Goal: Information Seeking & Learning: Learn about a topic

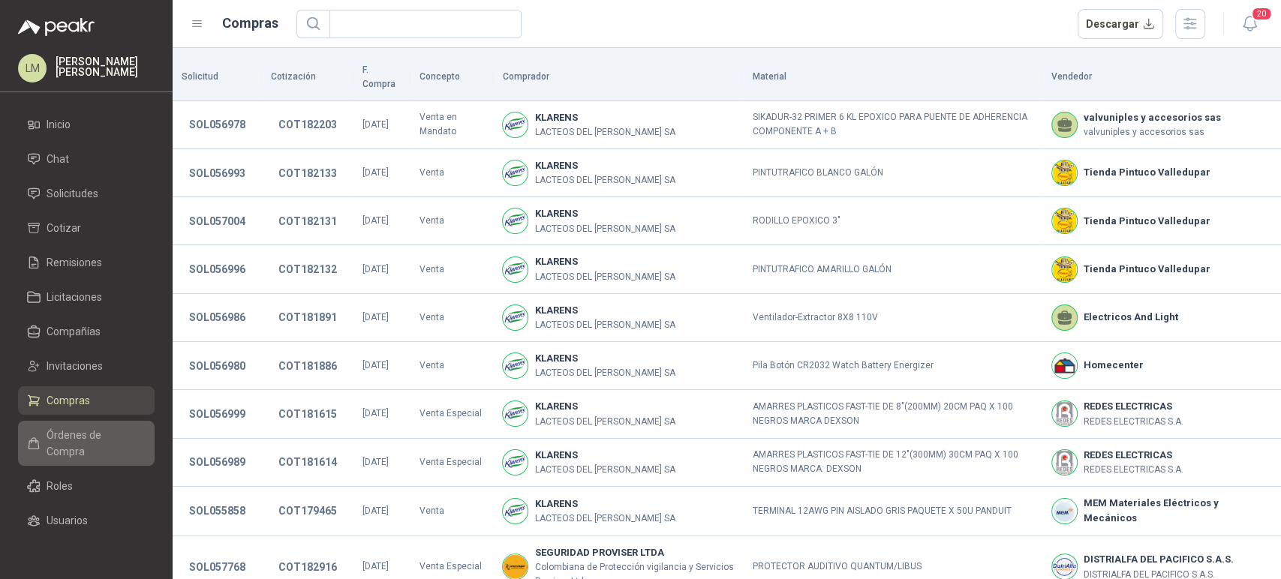
click at [107, 444] on span "Órdenes de Compra" at bounding box center [94, 443] width 94 height 33
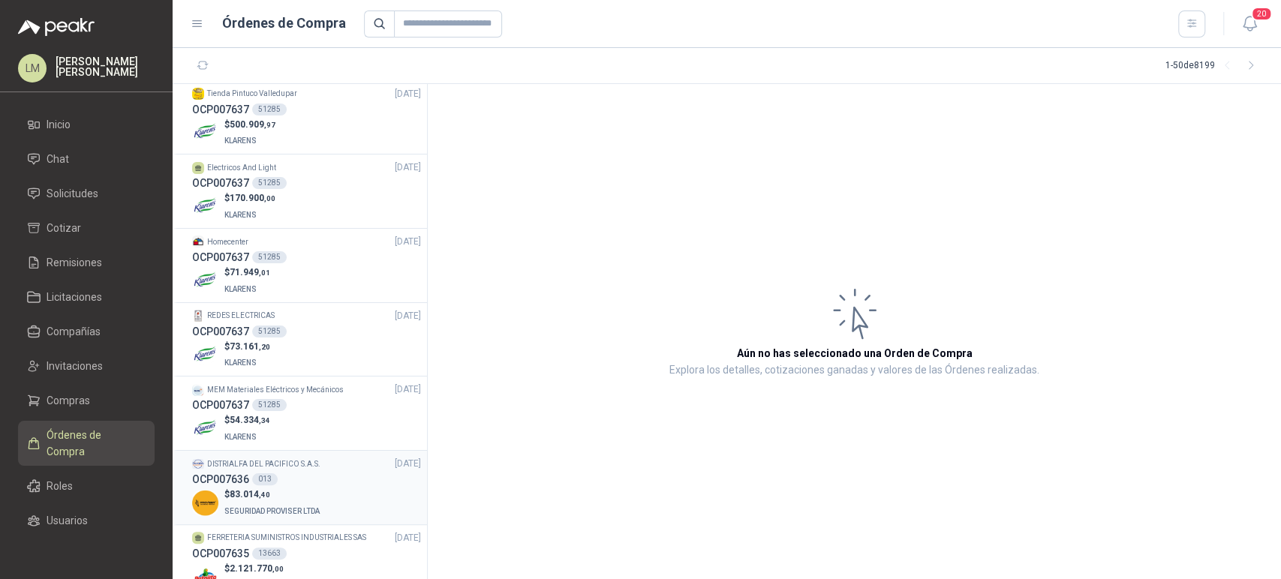
scroll to position [80, 0]
drag, startPoint x: 288, startPoint y: 467, endPoint x: 241, endPoint y: 486, distance: 51.2
click at [241, 487] on span "83.014 ,40" at bounding box center [250, 492] width 41 height 11
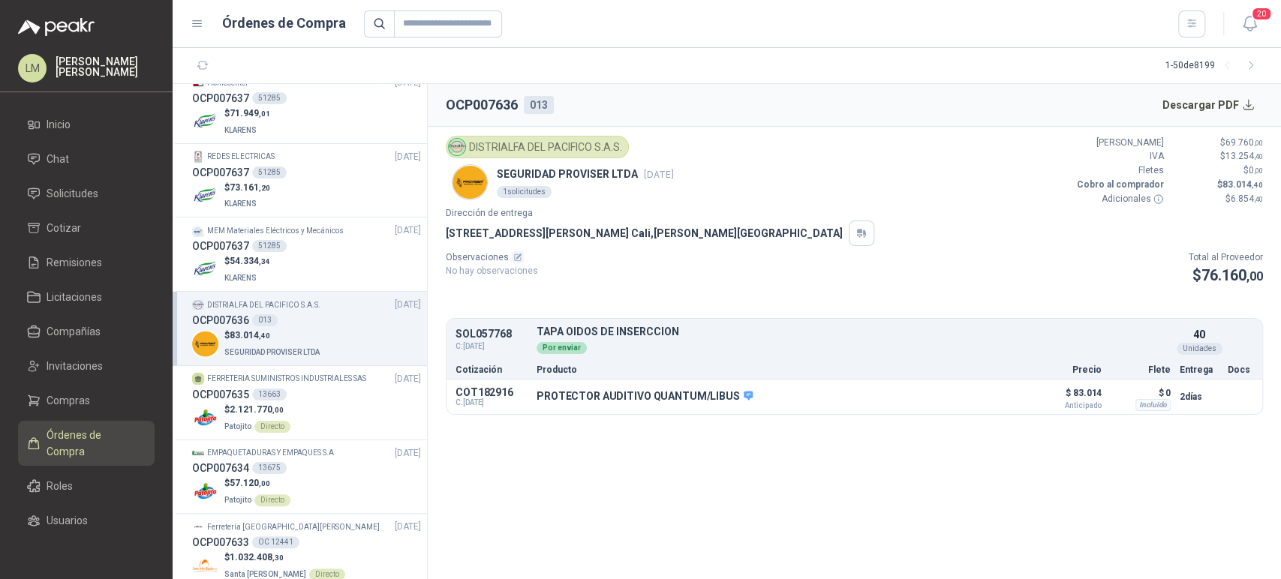
scroll to position [236, 0]
click at [236, 225] on p "MEM Materiales Eléctricos y Mecánicos" at bounding box center [275, 231] width 137 height 12
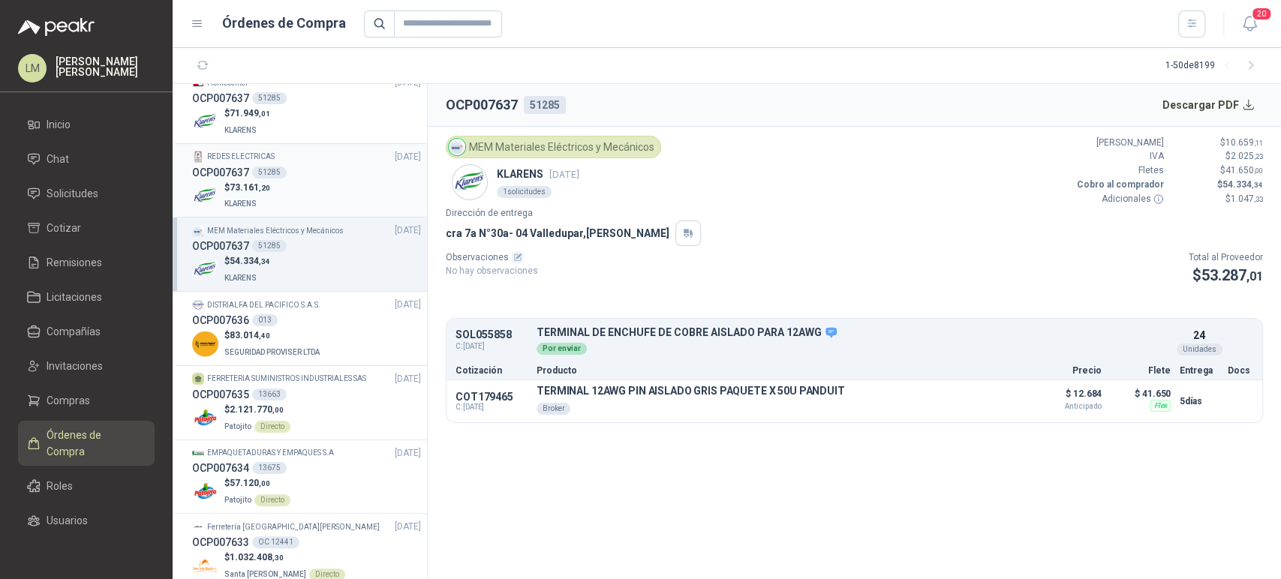
click at [231, 189] on span "73.161 ,20" at bounding box center [250, 187] width 41 height 11
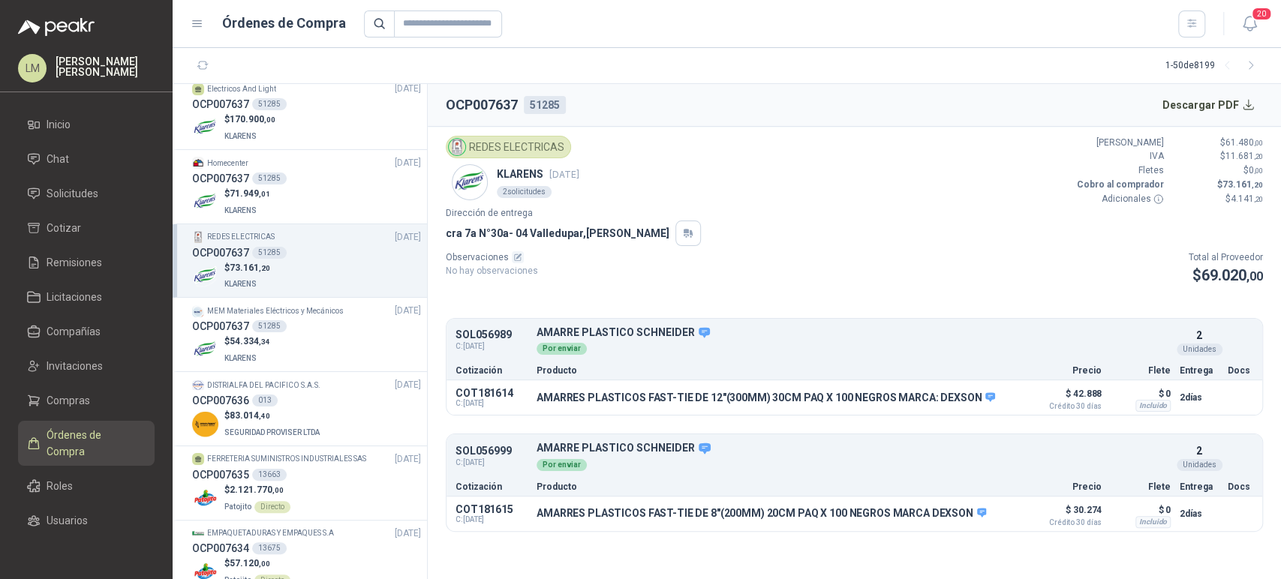
scroll to position [153, 0]
click at [263, 190] on p "$ 71.949 ,01" at bounding box center [247, 197] width 46 height 14
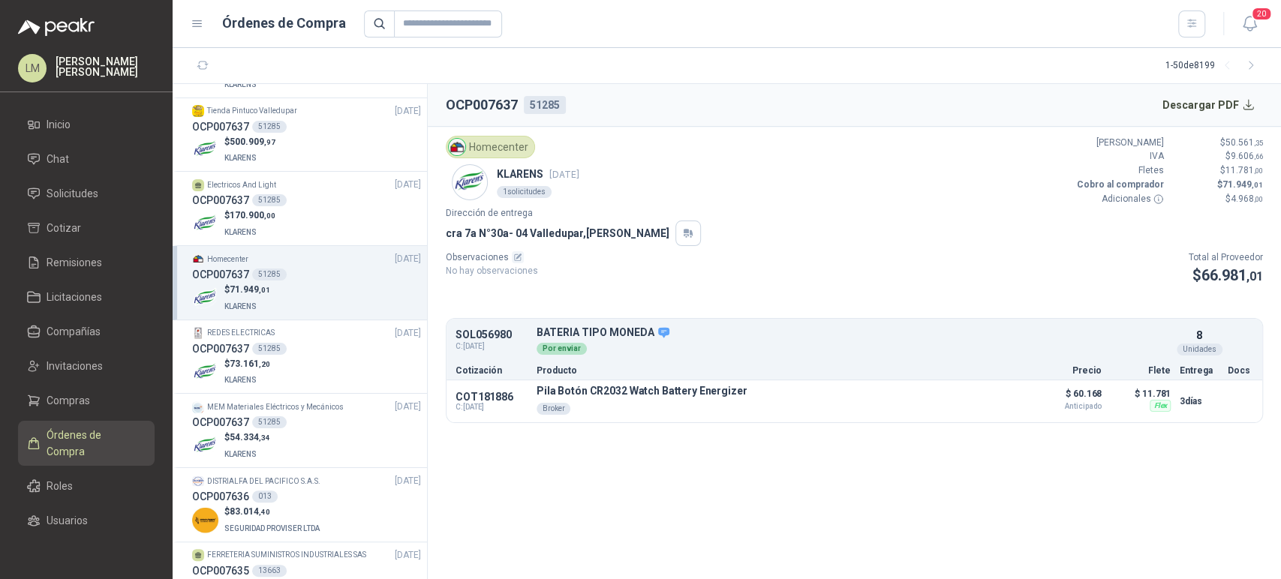
scroll to position [39, 0]
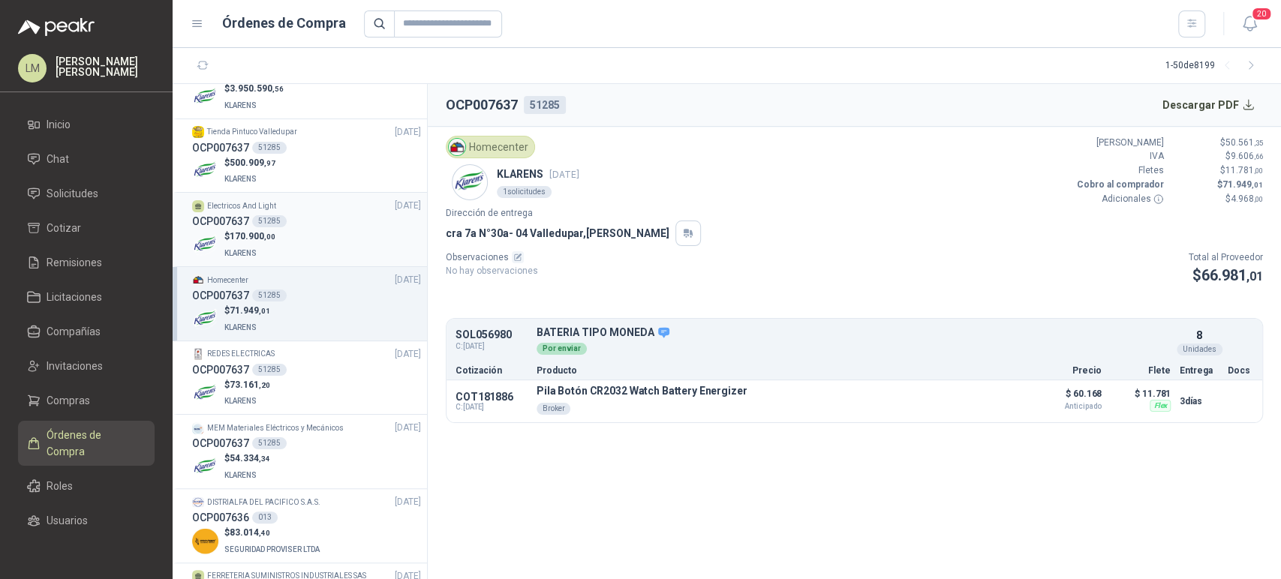
click at [266, 220] on div "51285" at bounding box center [269, 221] width 35 height 12
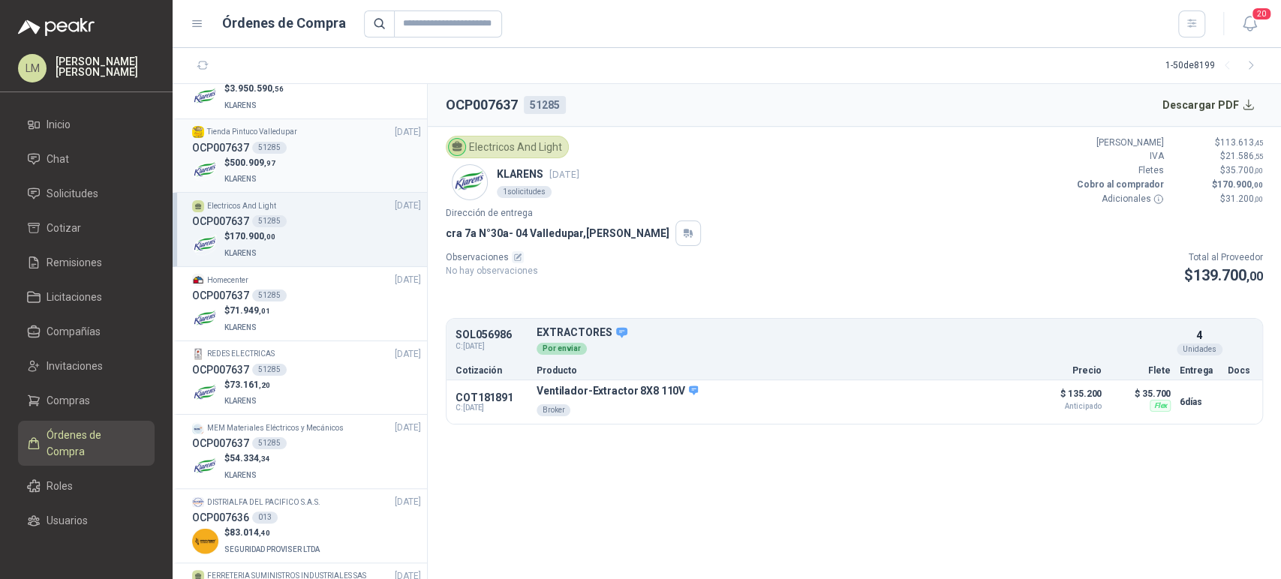
click at [270, 169] on p "$ 500.909 ,97" at bounding box center [249, 163] width 51 height 14
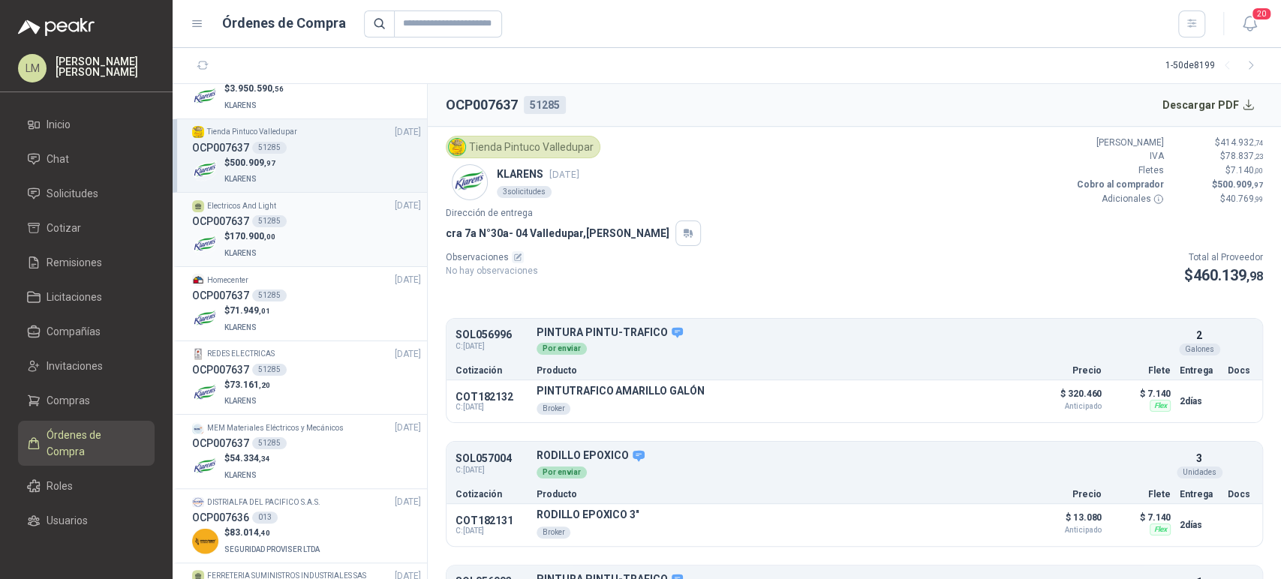
click at [264, 239] on span "170.900 ,00" at bounding box center [253, 236] width 46 height 11
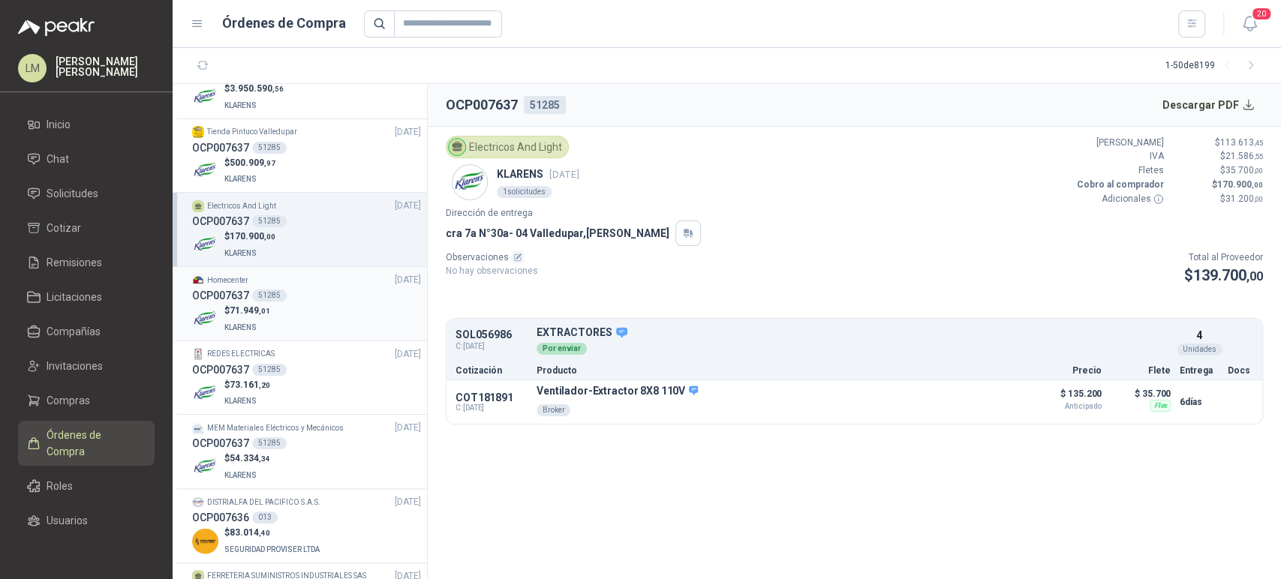
click at [258, 317] on p "$ 71.949 ,01" at bounding box center [247, 311] width 46 height 14
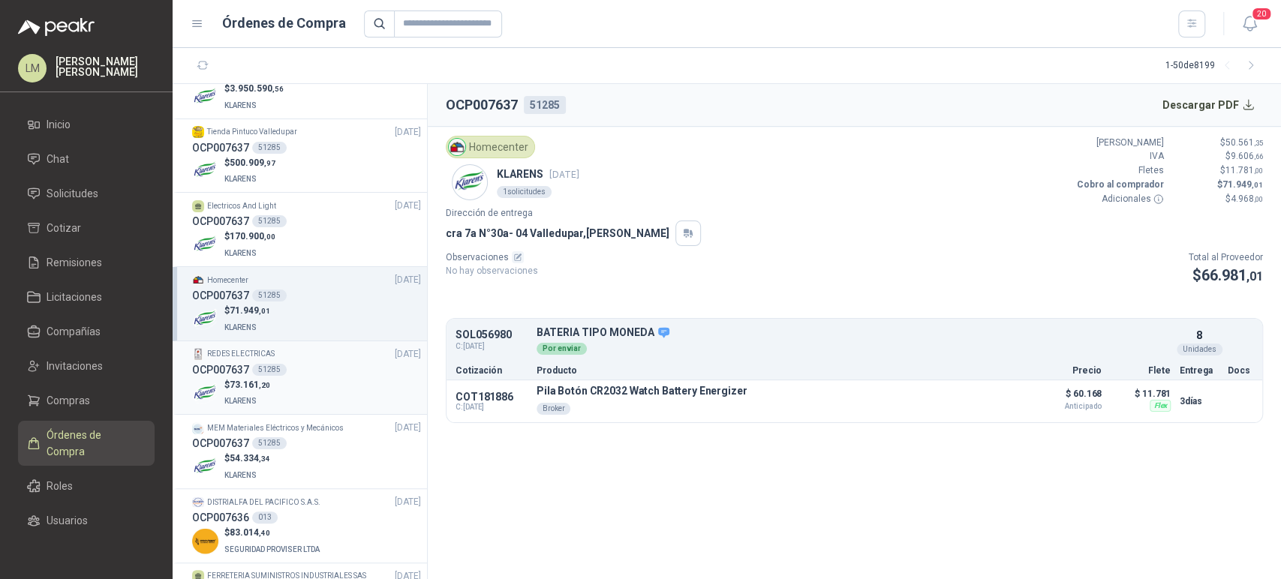
click at [254, 380] on span "73.161 ,20" at bounding box center [250, 385] width 41 height 11
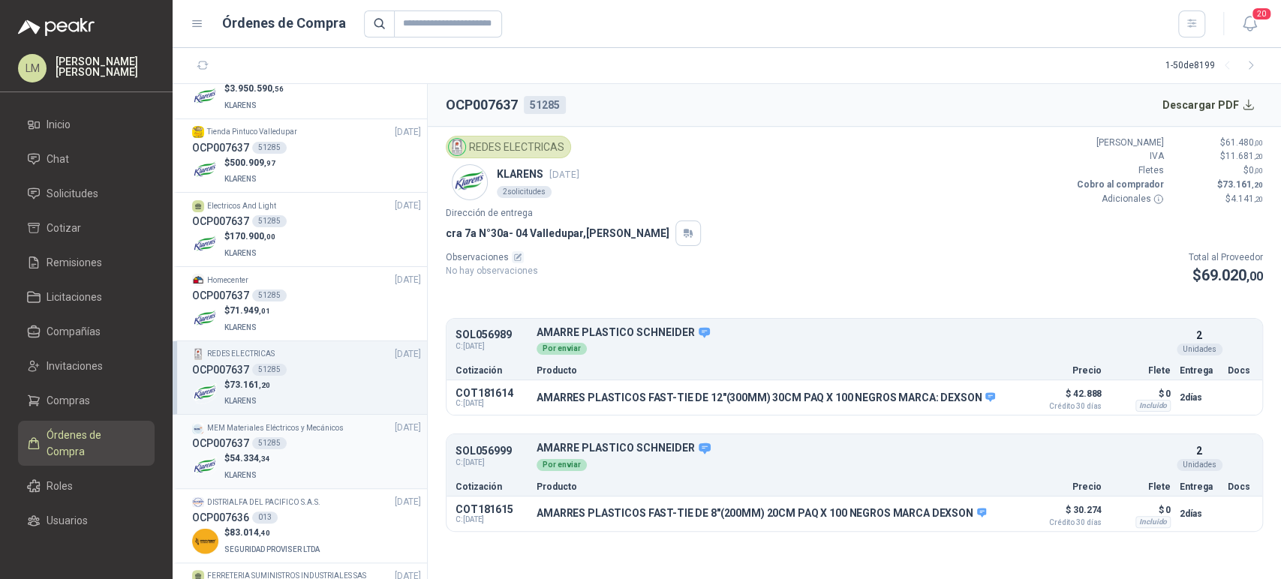
click at [246, 453] on span "54.334 ,34" at bounding box center [250, 458] width 41 height 11
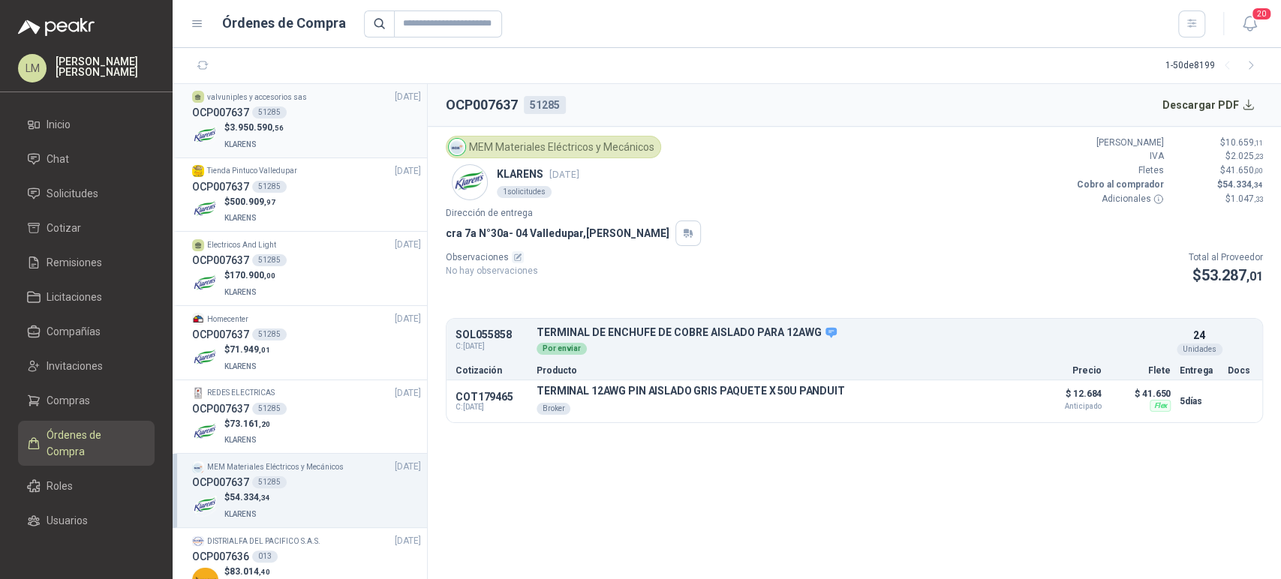
click at [294, 111] on div "OCP007637 51285" at bounding box center [306, 112] width 229 height 17
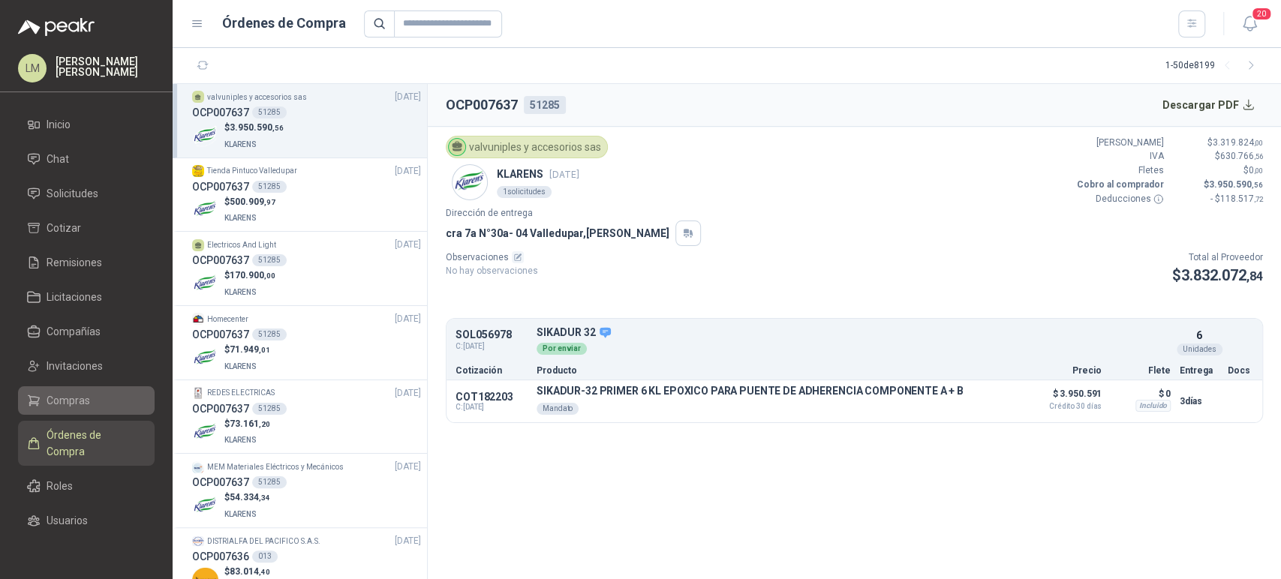
click at [50, 396] on span "Compras" at bounding box center [69, 401] width 44 height 17
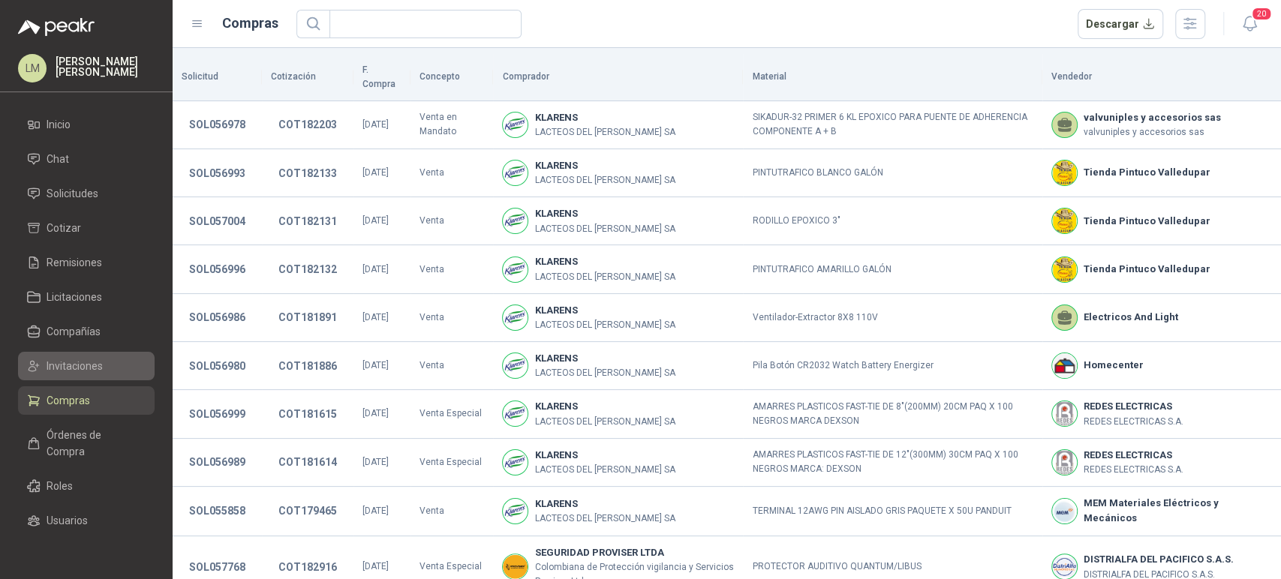
click at [67, 361] on span "Invitaciones" at bounding box center [75, 366] width 56 height 17
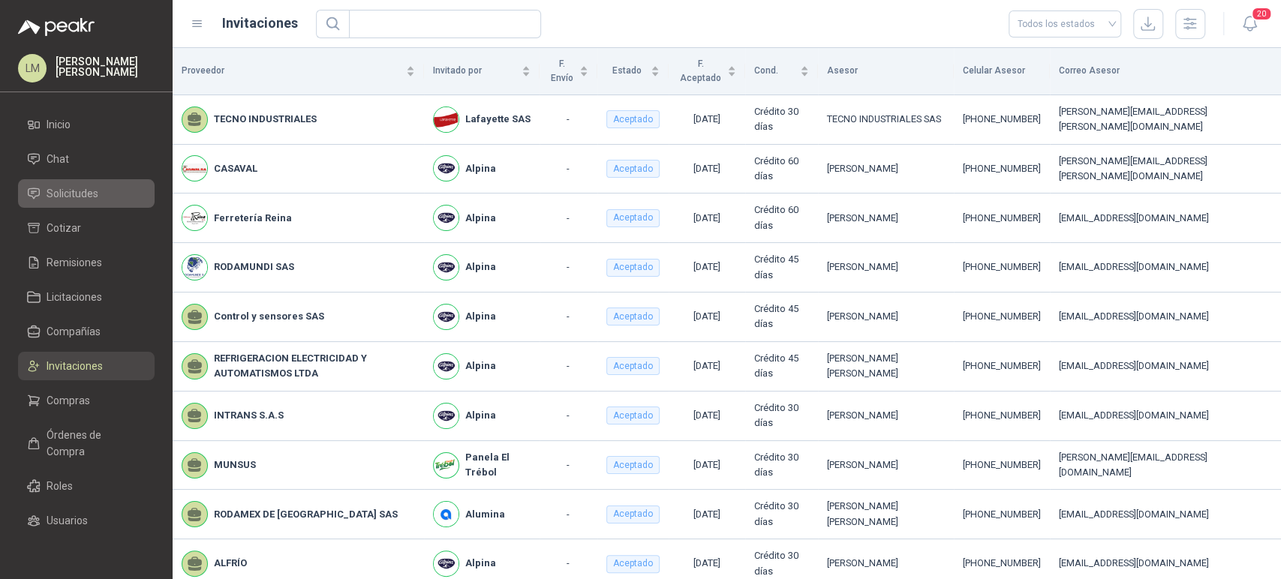
click at [73, 196] on span "Solicitudes" at bounding box center [73, 193] width 52 height 17
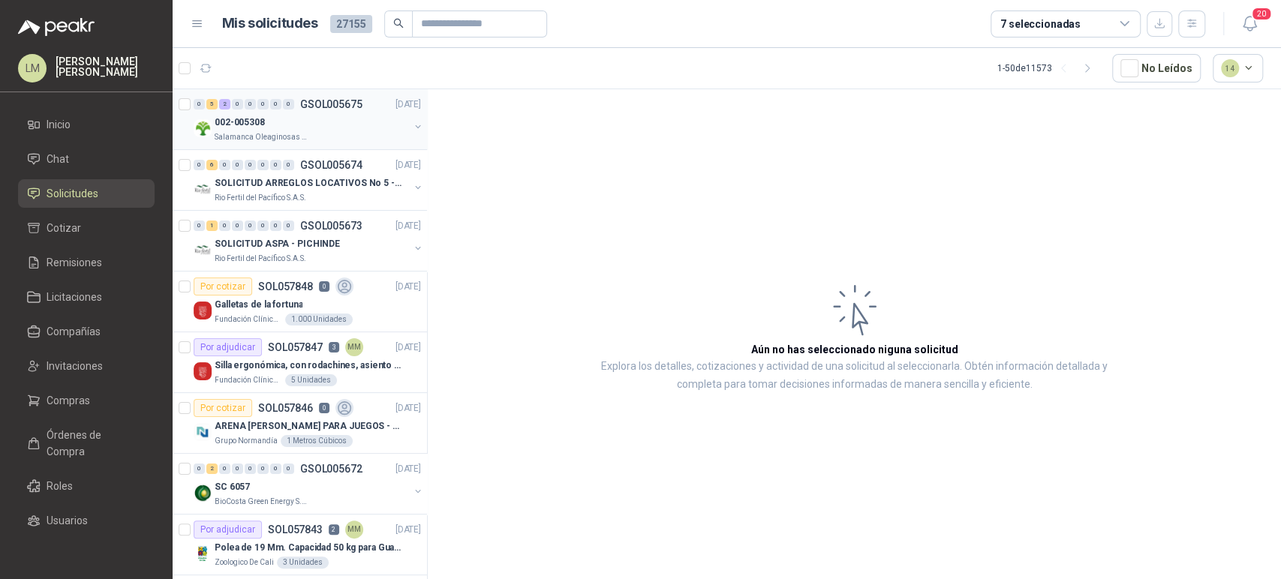
click at [294, 113] on div "002-005308" at bounding box center [312, 122] width 194 height 18
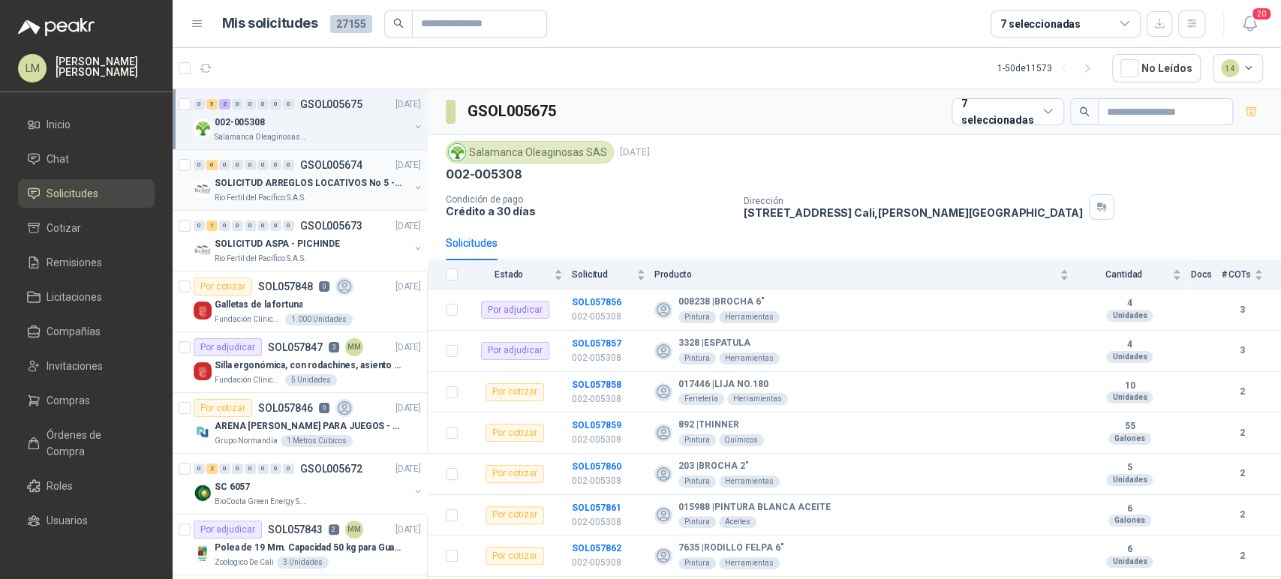
click at [291, 184] on p "SOLICITUD ARREGLOS LOCATIVOS No 5 - PICHINDE" at bounding box center [308, 183] width 187 height 14
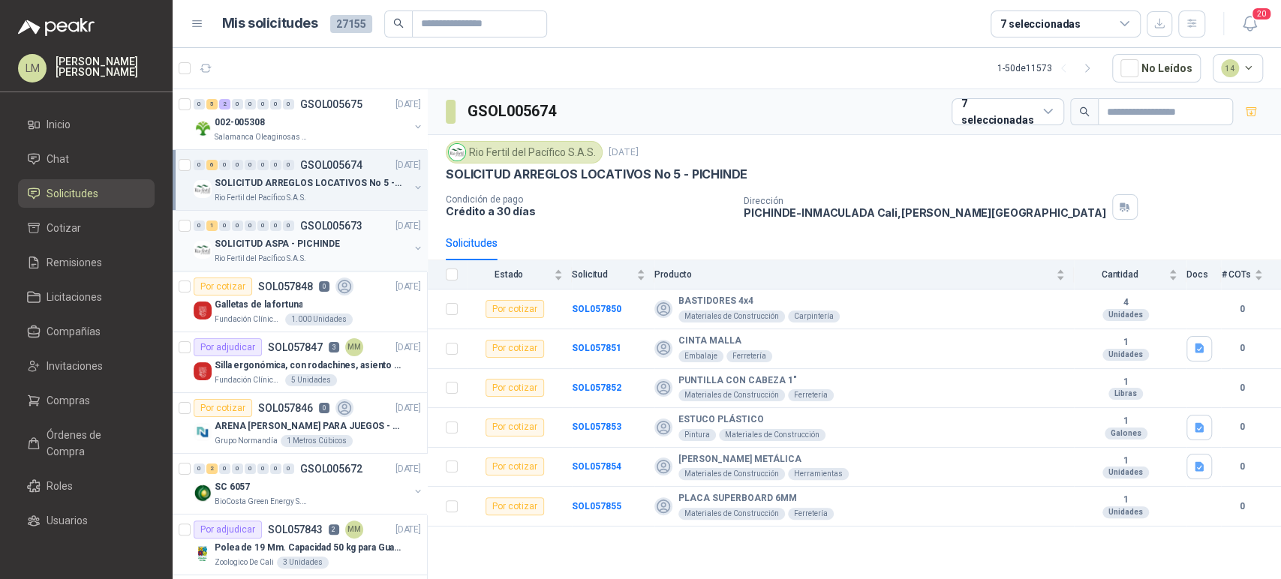
click at [304, 245] on p "SOLICITUD ASPA - PICHINDE" at bounding box center [277, 244] width 125 height 14
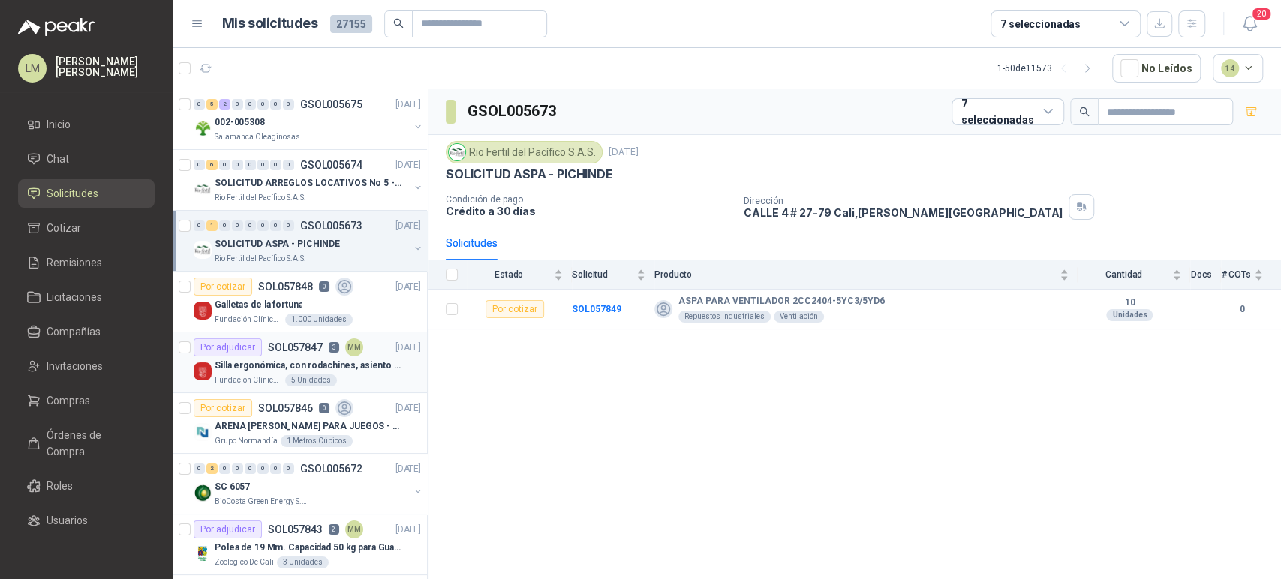
click at [306, 351] on p "SOL057847" at bounding box center [295, 347] width 55 height 11
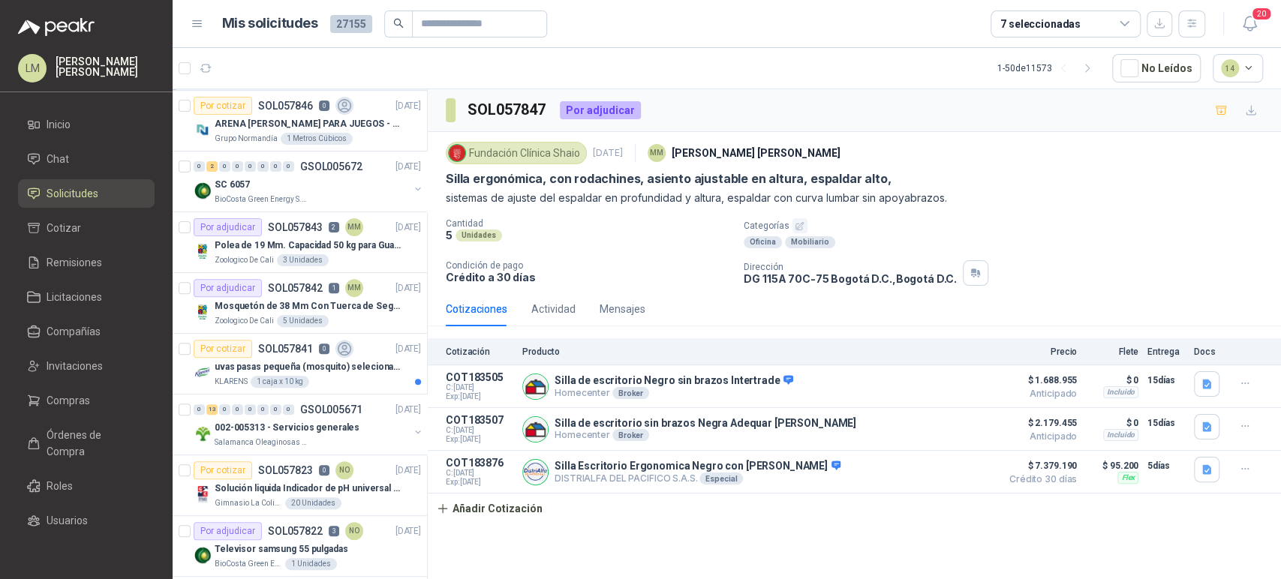
scroll to position [319, 0]
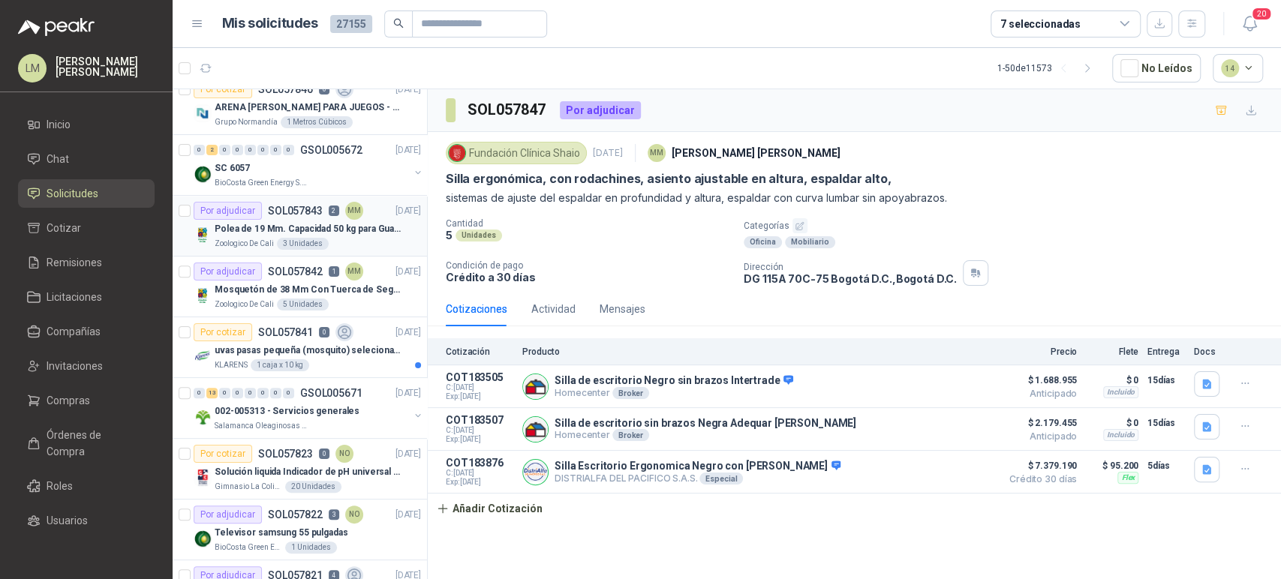
click at [306, 228] on p "Polea de 19 Mm. Capacidad 50 kg para Guaya. Cable O [GEOGRAPHIC_DATA]" at bounding box center [308, 229] width 187 height 14
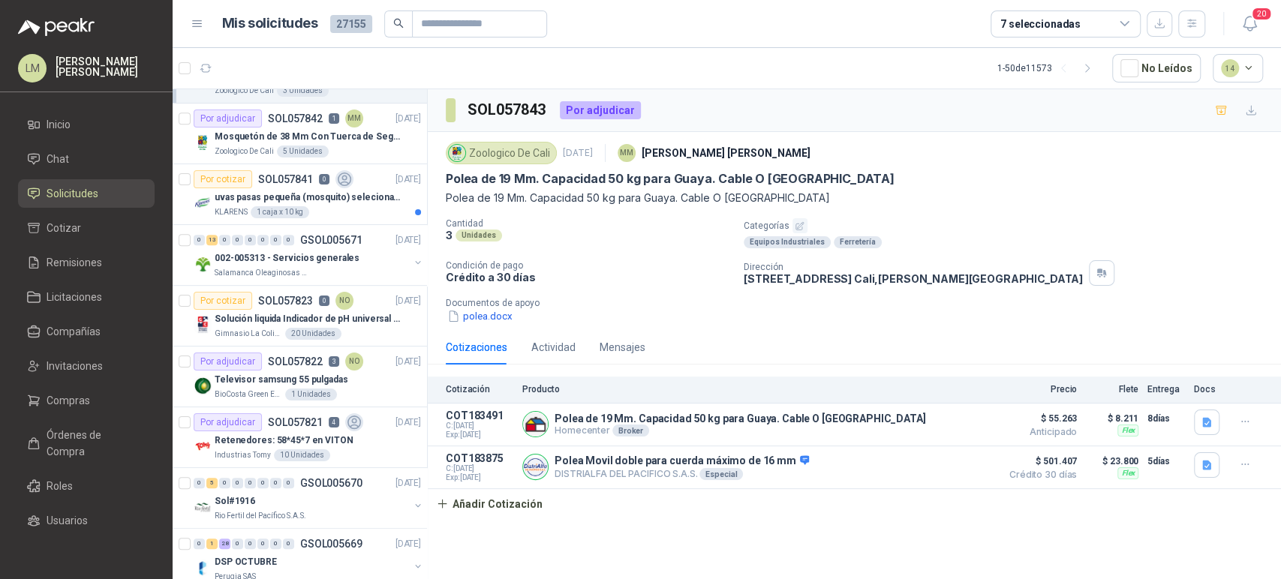
scroll to position [477, 0]
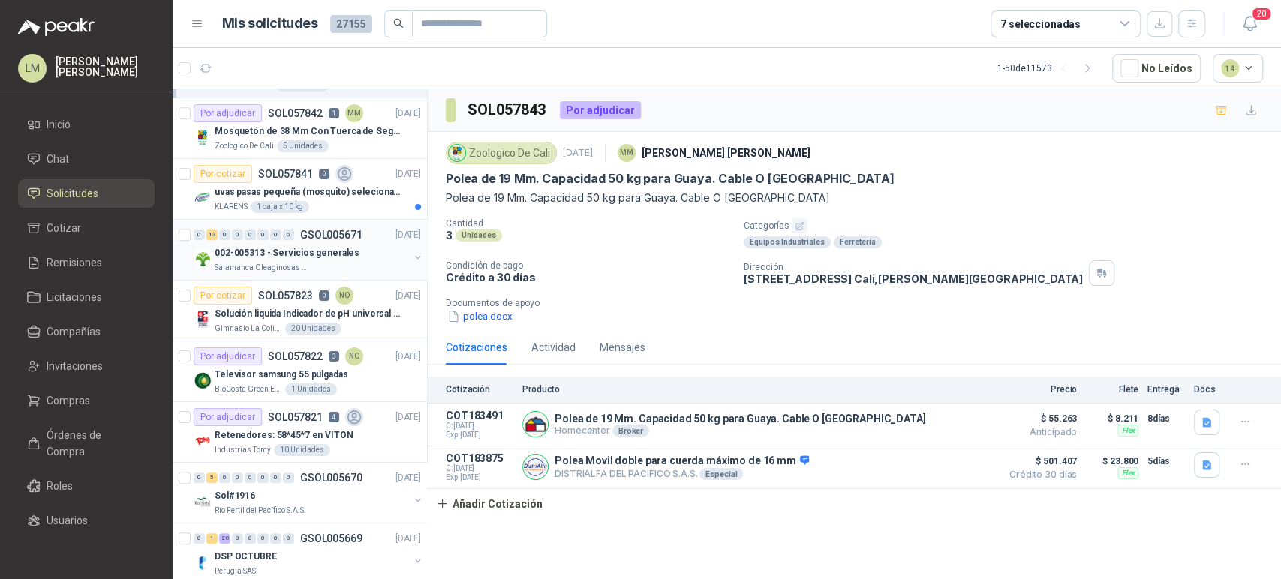
click at [289, 240] on div "0 13 0 0 0 0 0 0 GSOL005671 26/09/25" at bounding box center [309, 235] width 230 height 18
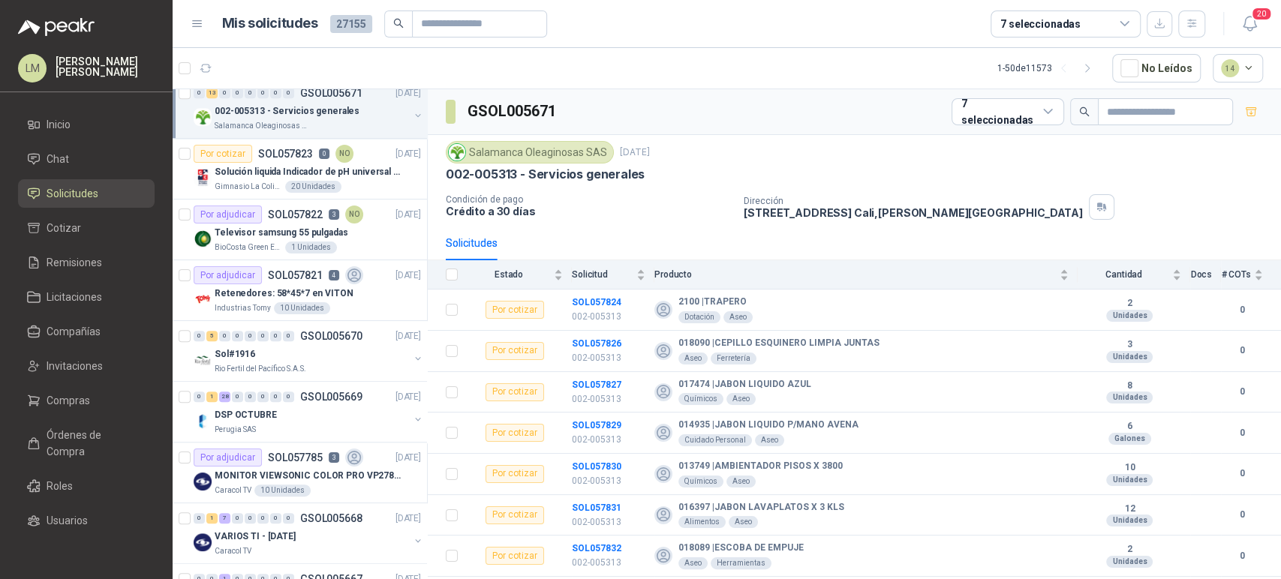
scroll to position [624, 0]
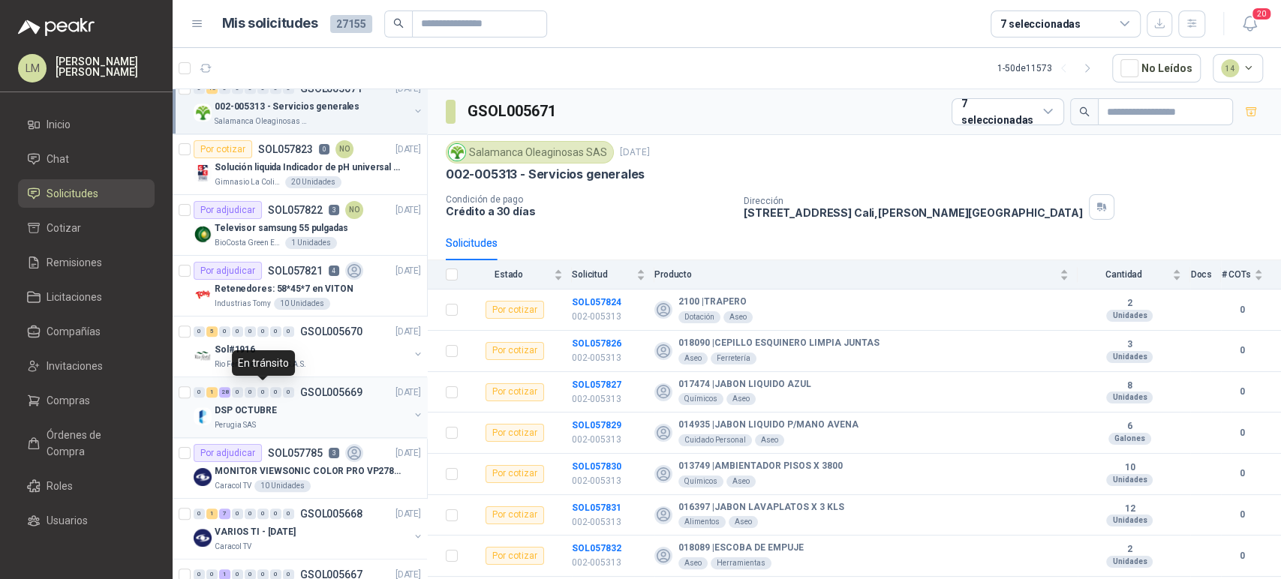
click at [262, 396] on div "0" at bounding box center [262, 392] width 11 height 11
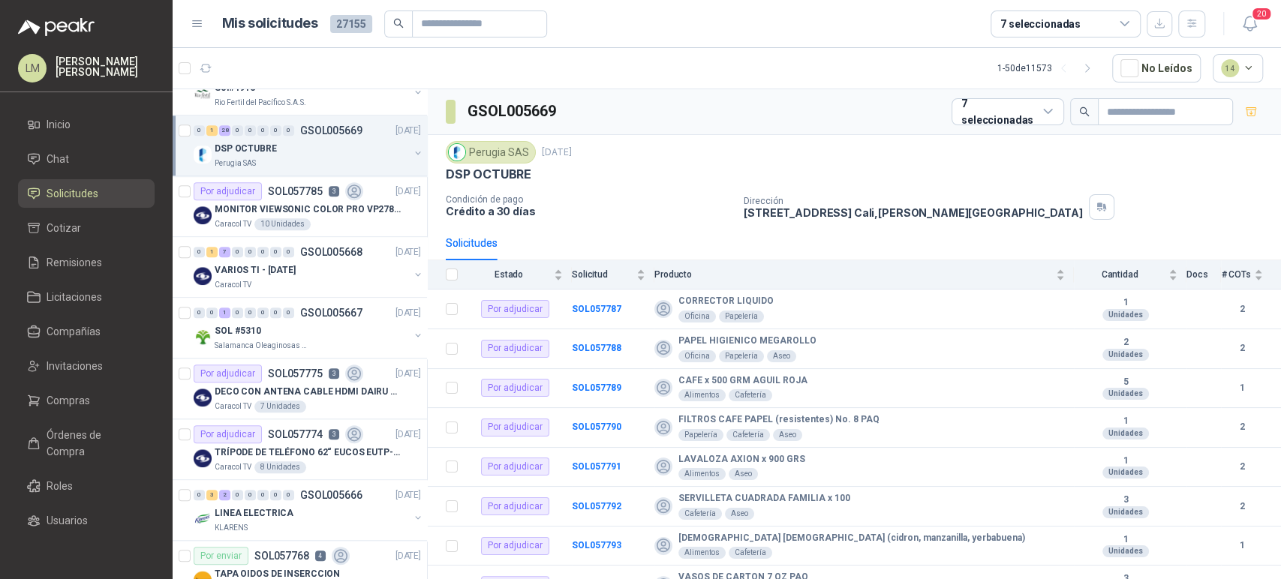
scroll to position [887, 0]
click at [588, 305] on b "SOL057787" at bounding box center [597, 309] width 50 height 11
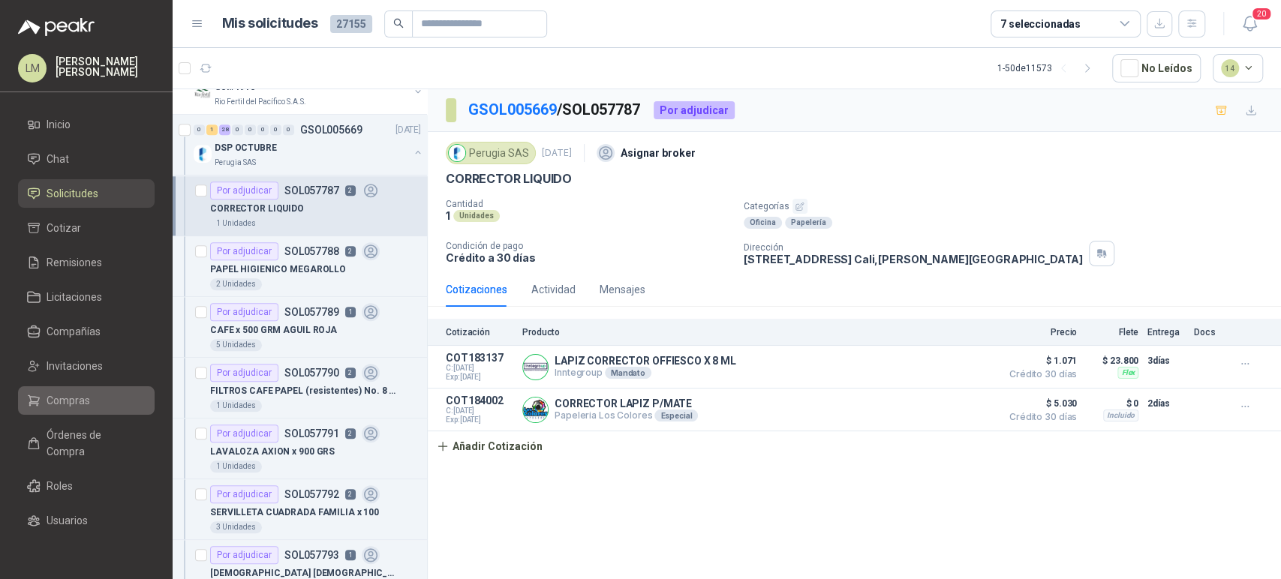
click at [63, 402] on span "Compras" at bounding box center [69, 401] width 44 height 17
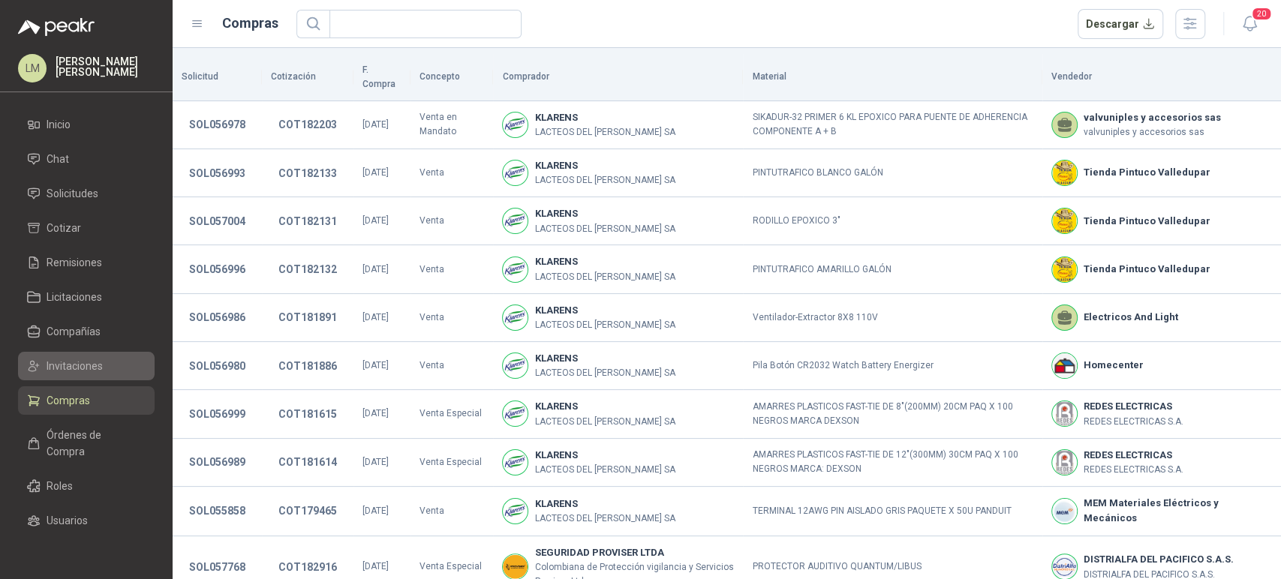
click at [77, 363] on span "Invitaciones" at bounding box center [75, 366] width 56 height 17
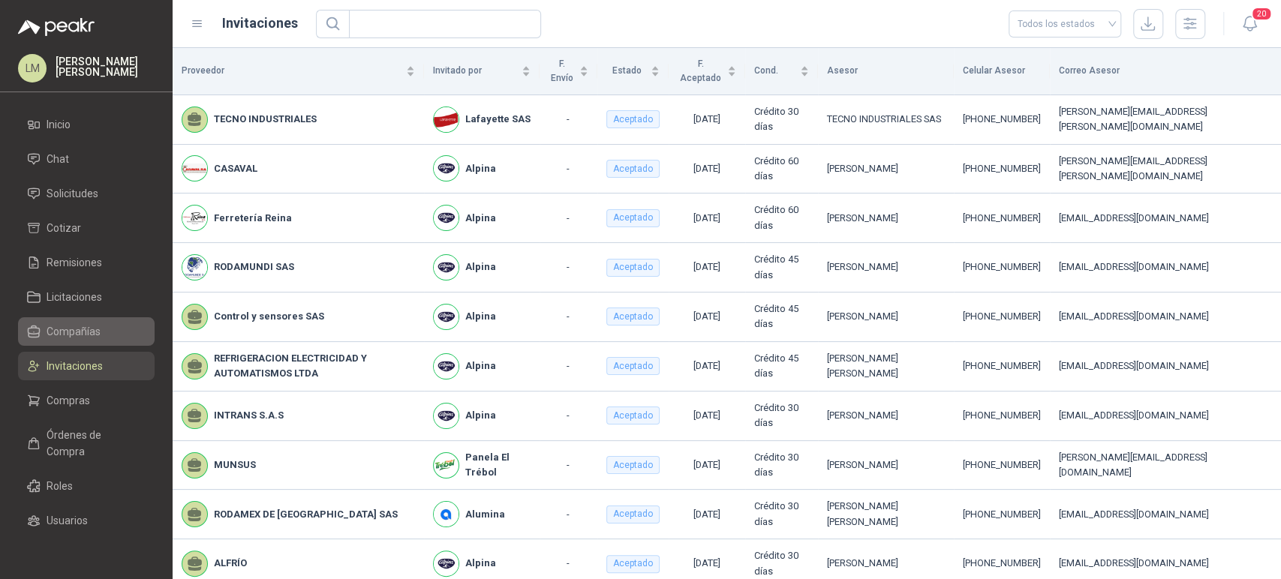
click at [78, 342] on link "Compañías" at bounding box center [86, 332] width 137 height 29
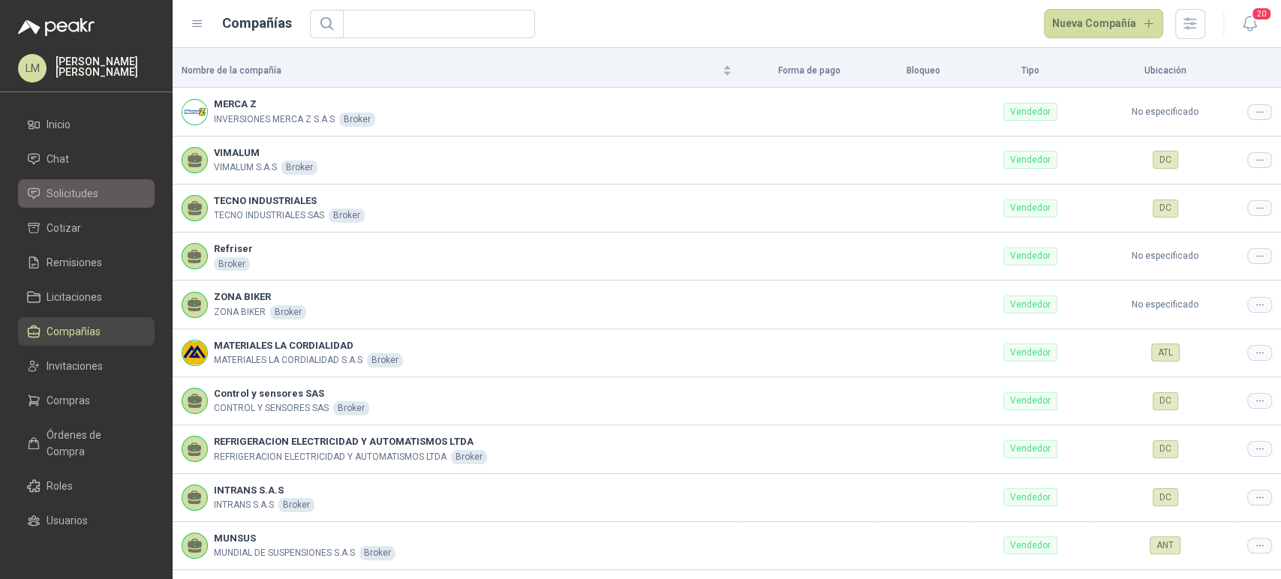
click at [79, 206] on link "Solicitudes" at bounding box center [86, 193] width 137 height 29
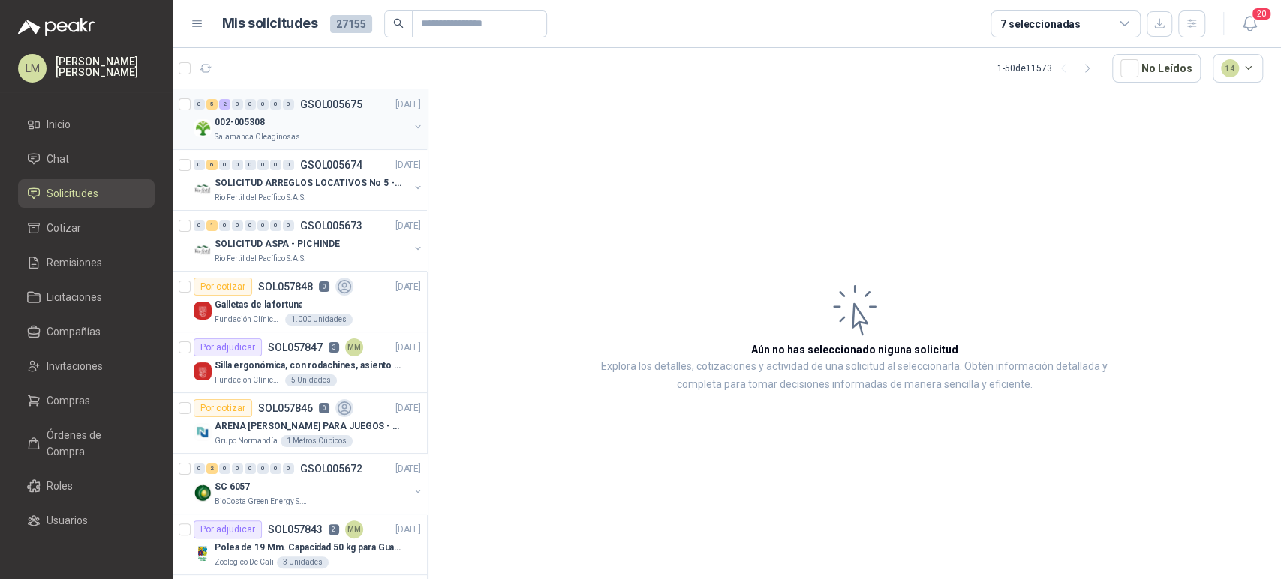
click at [252, 140] on p "Salamanca Oleaginosas SAS" at bounding box center [262, 137] width 95 height 12
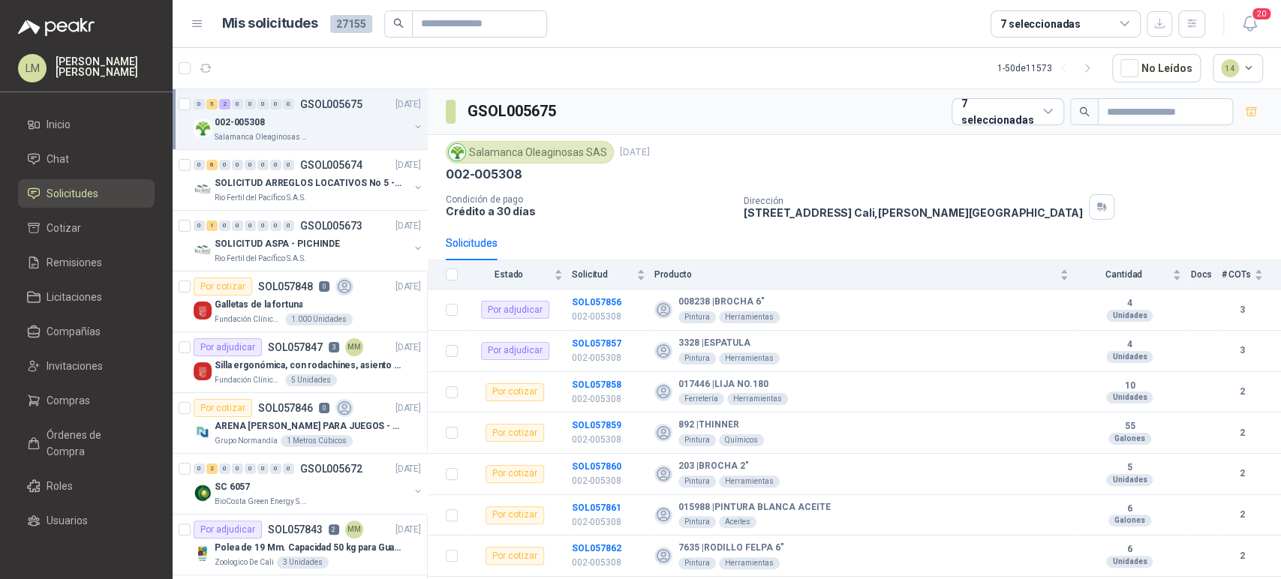
click at [478, 38] on header "Mis solicitudes 27155 7 seleccionadas 20" at bounding box center [727, 24] width 1109 height 48
click at [483, 28] on input "text" at bounding box center [473, 24] width 105 height 26
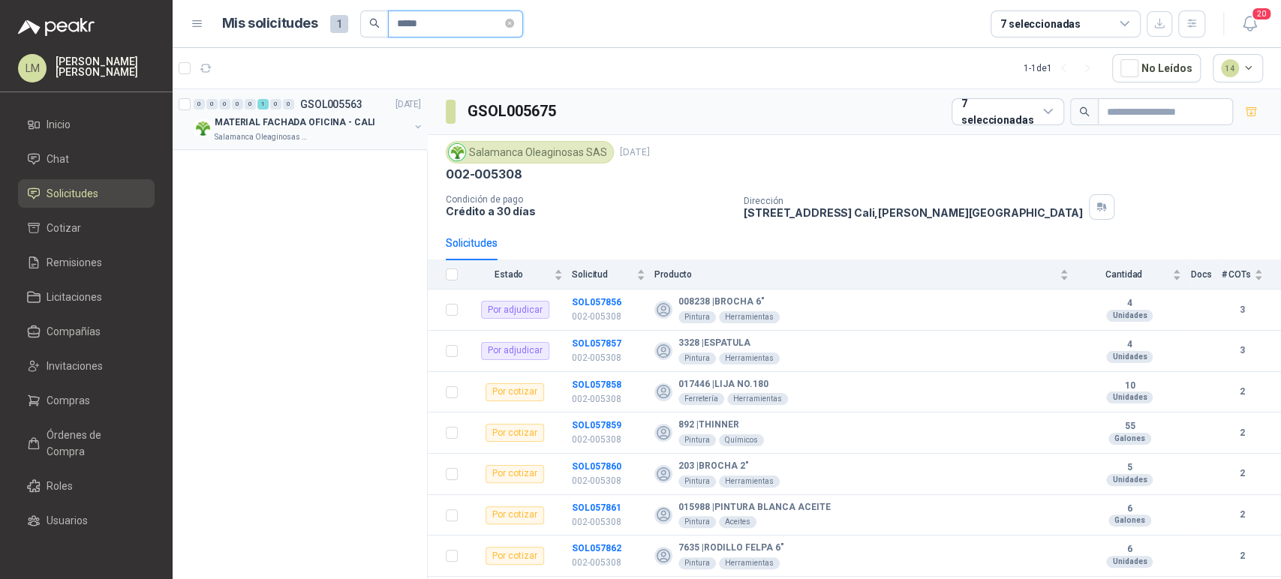
type input "*****"
click at [415, 124] on button "button" at bounding box center [418, 127] width 12 height 12
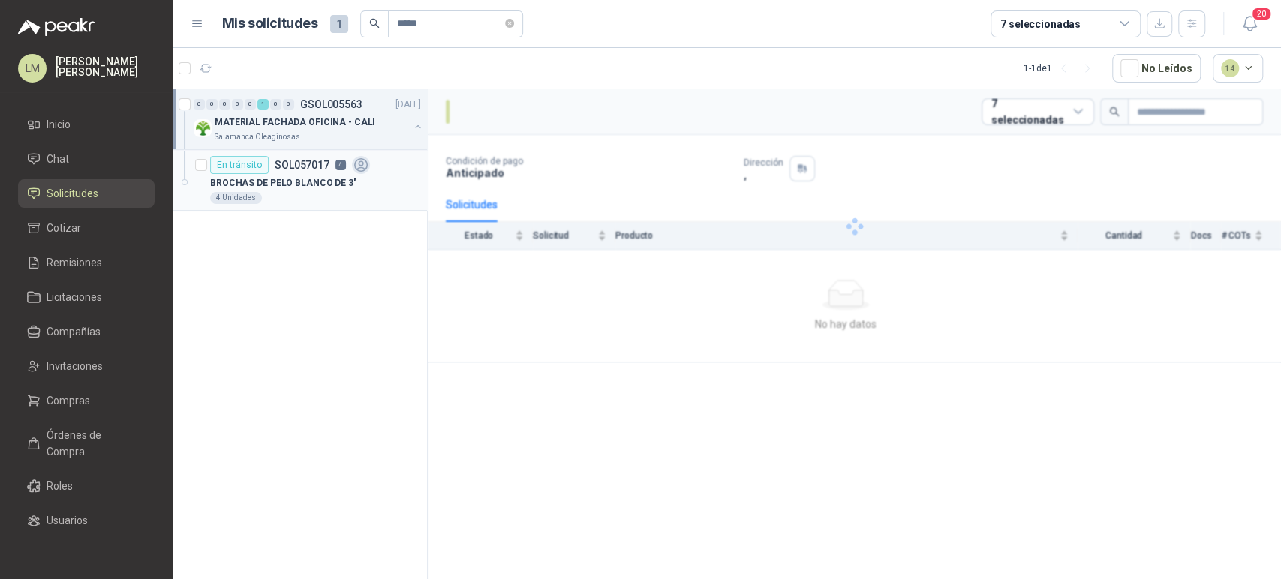
click at [330, 179] on p "BROCHAS DE PELO BLANCO DE 3"" at bounding box center [283, 183] width 147 height 14
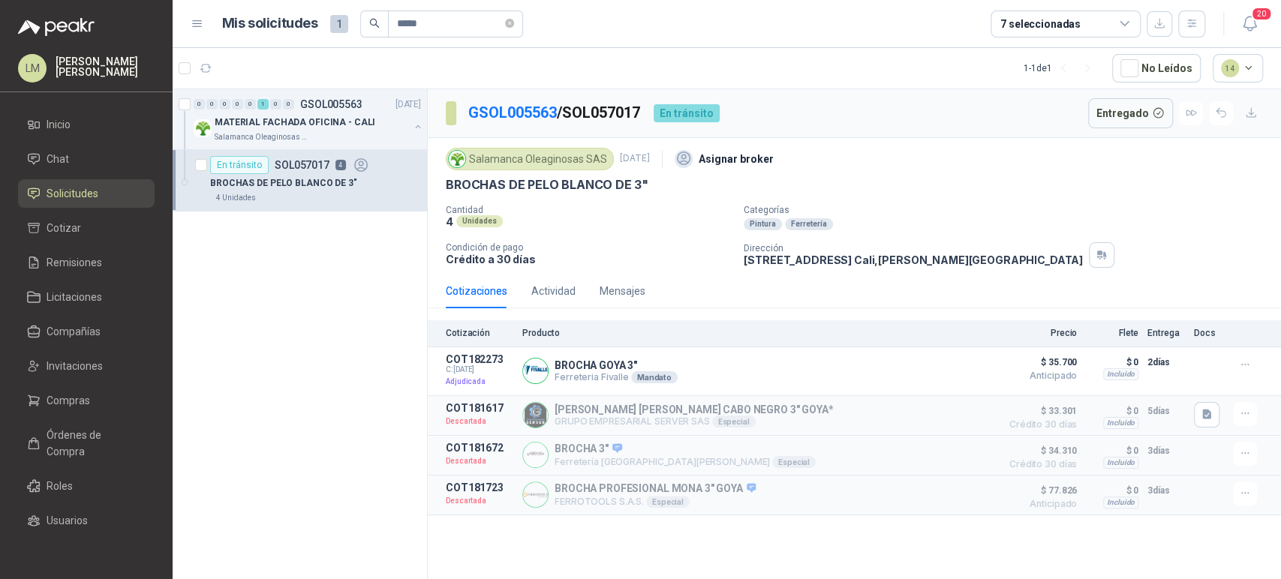
click at [573, 307] on div "Actividad" at bounding box center [553, 291] width 44 height 35
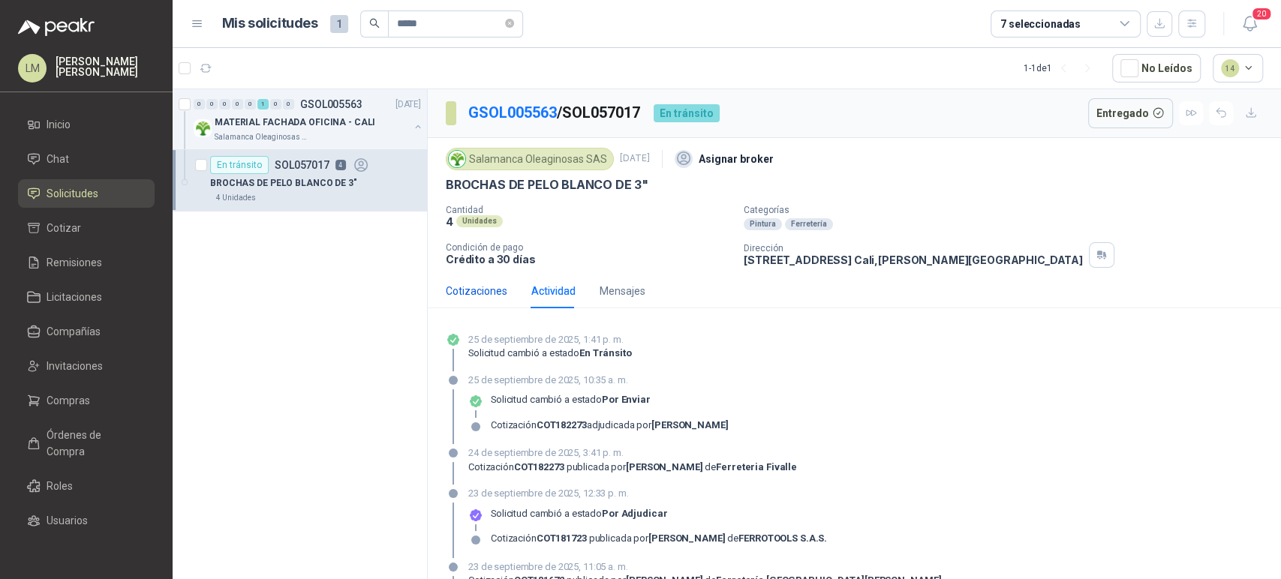
click at [453, 294] on div "Cotizaciones" at bounding box center [477, 291] width 62 height 17
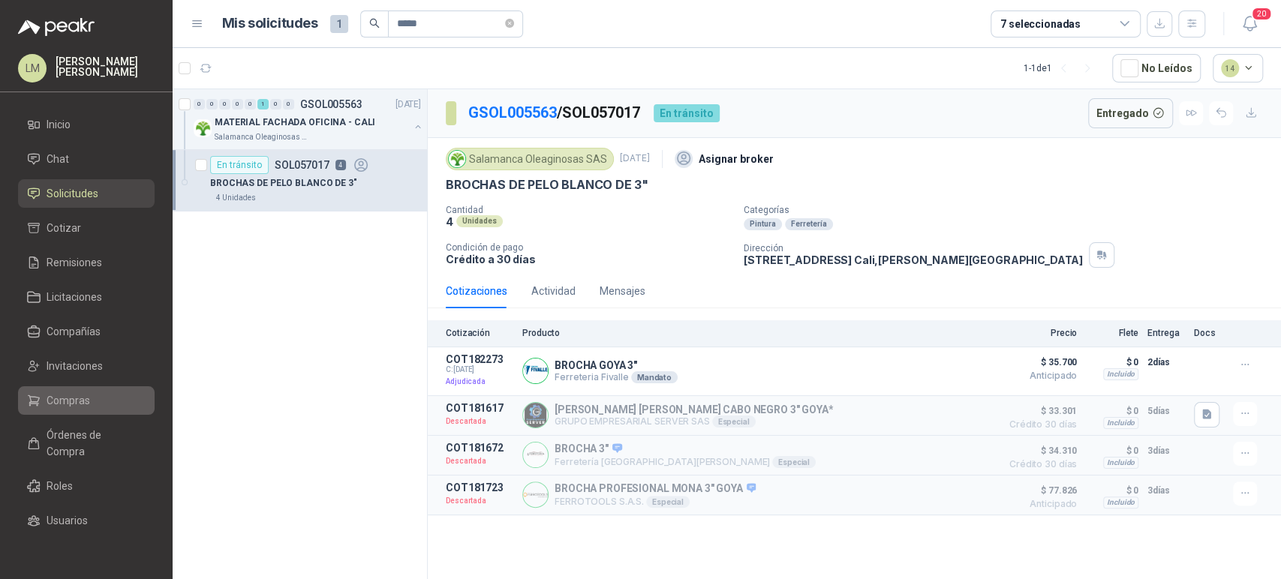
click at [41, 403] on li "Compras" at bounding box center [86, 401] width 119 height 17
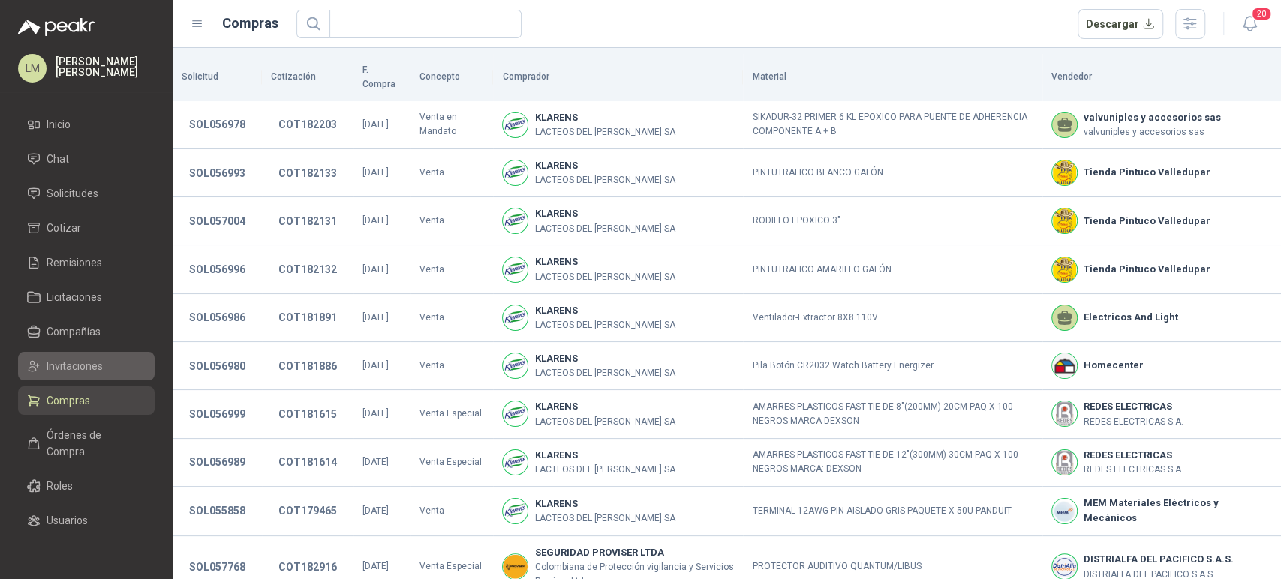
click at [79, 363] on span "Invitaciones" at bounding box center [75, 366] width 56 height 17
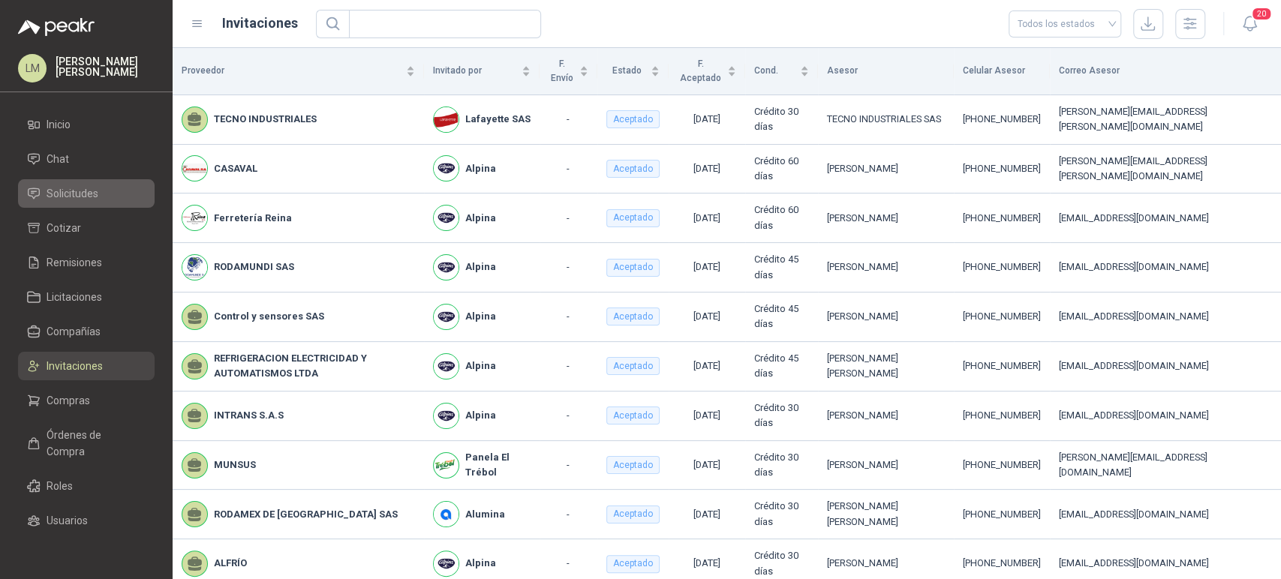
click at [92, 191] on span "Solicitudes" at bounding box center [73, 193] width 52 height 17
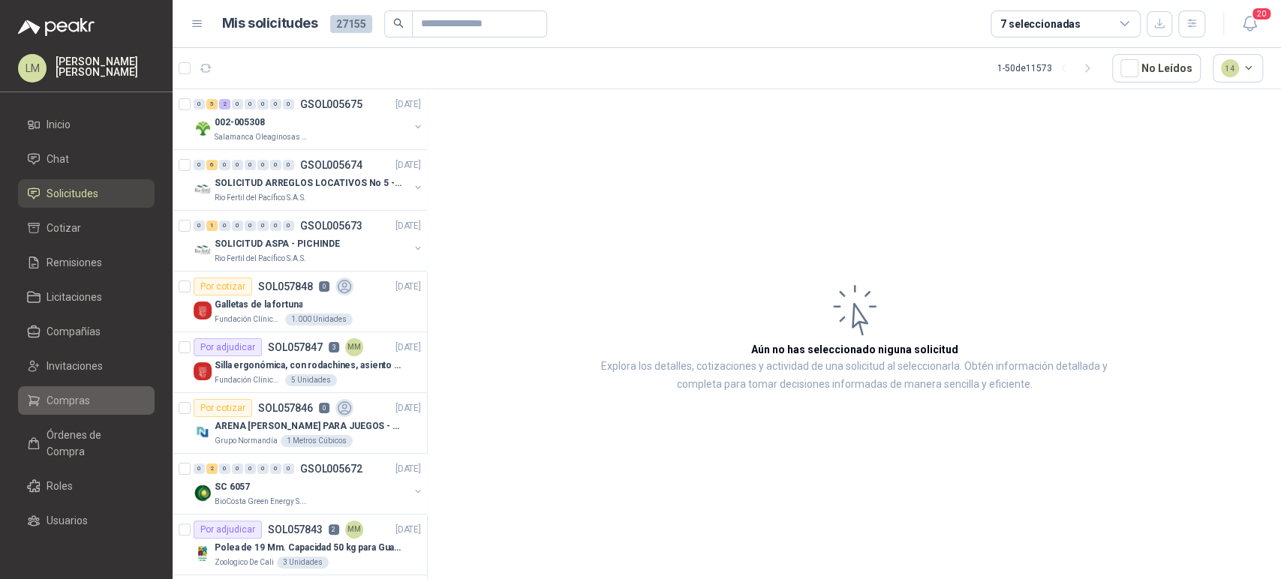
click at [78, 398] on span "Compras" at bounding box center [69, 401] width 44 height 17
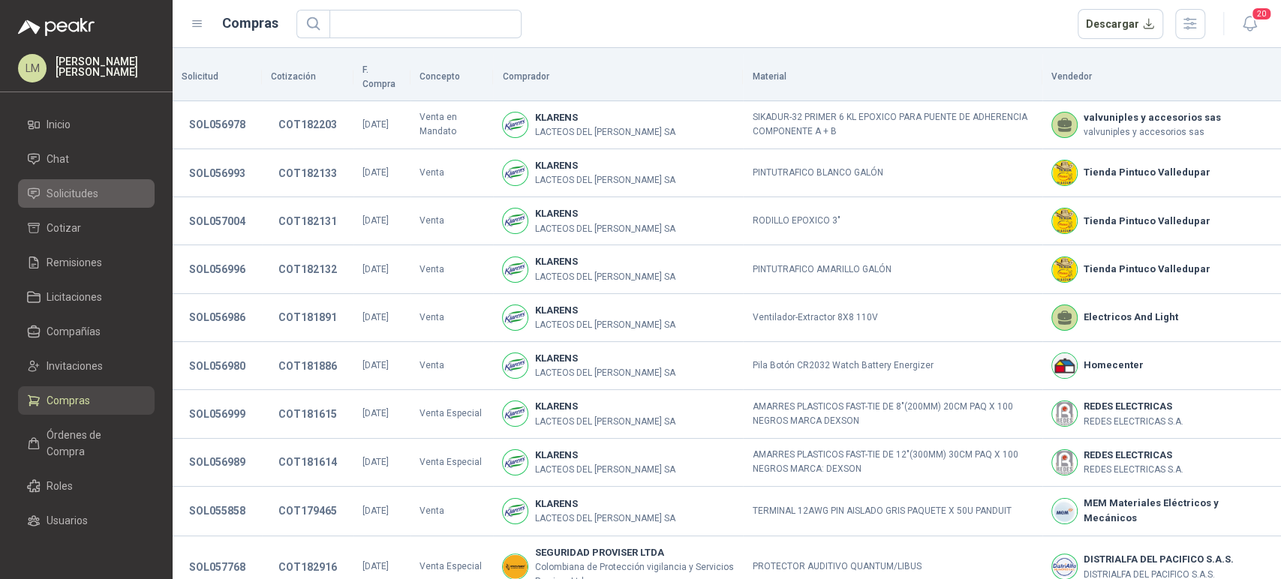
click at [80, 195] on span "Solicitudes" at bounding box center [73, 193] width 52 height 17
